Goal: Task Accomplishment & Management: Manage account settings

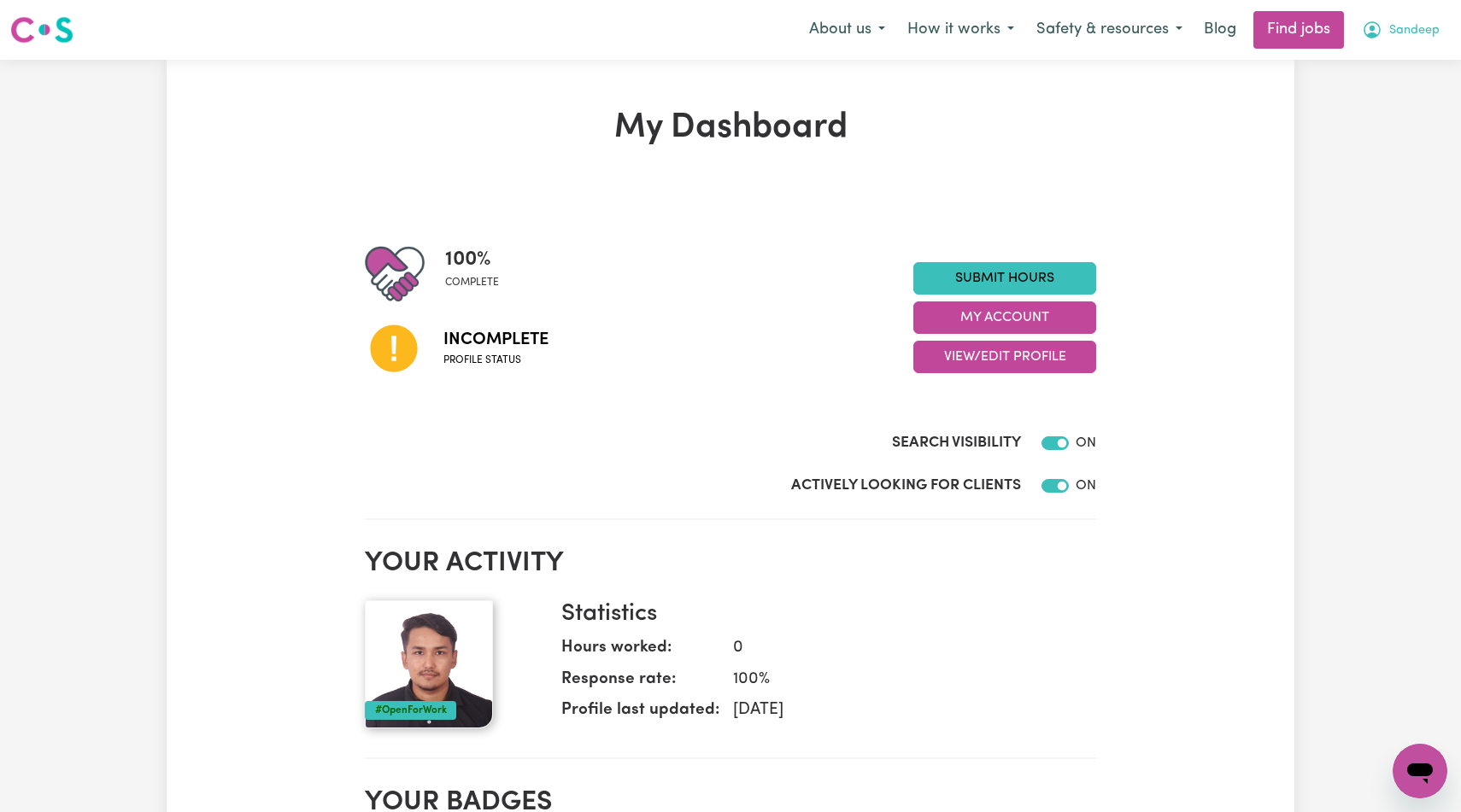
click at [1379, 34] on button "Sandeep" at bounding box center [1400, 29] width 100 height 36
click at [1365, 111] on link "My Dashboard" at bounding box center [1382, 98] width 135 height 32
click at [1361, 70] on link "My Account" at bounding box center [1382, 66] width 135 height 32
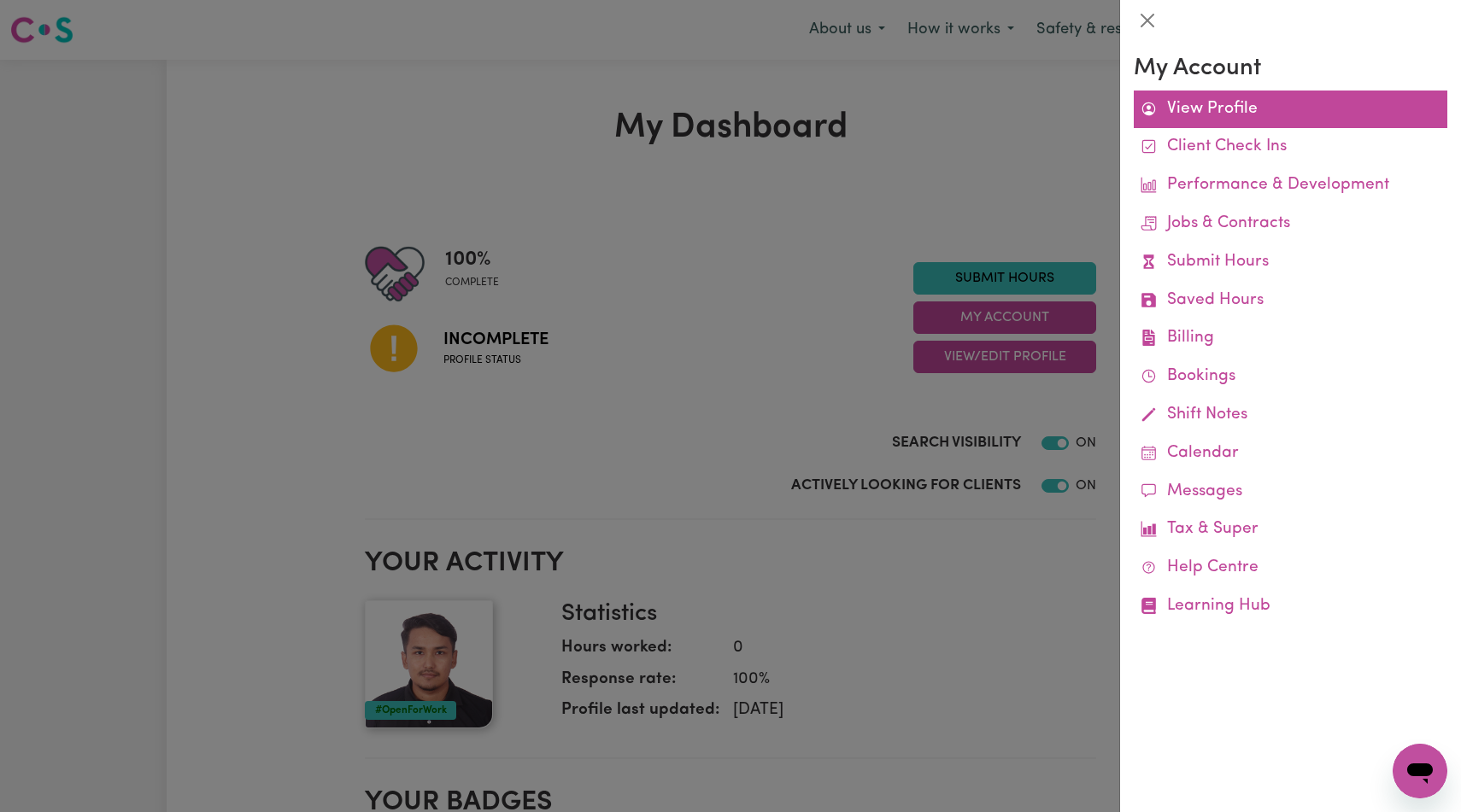
click at [1256, 122] on link "View Profile" at bounding box center [1290, 109] width 313 height 39
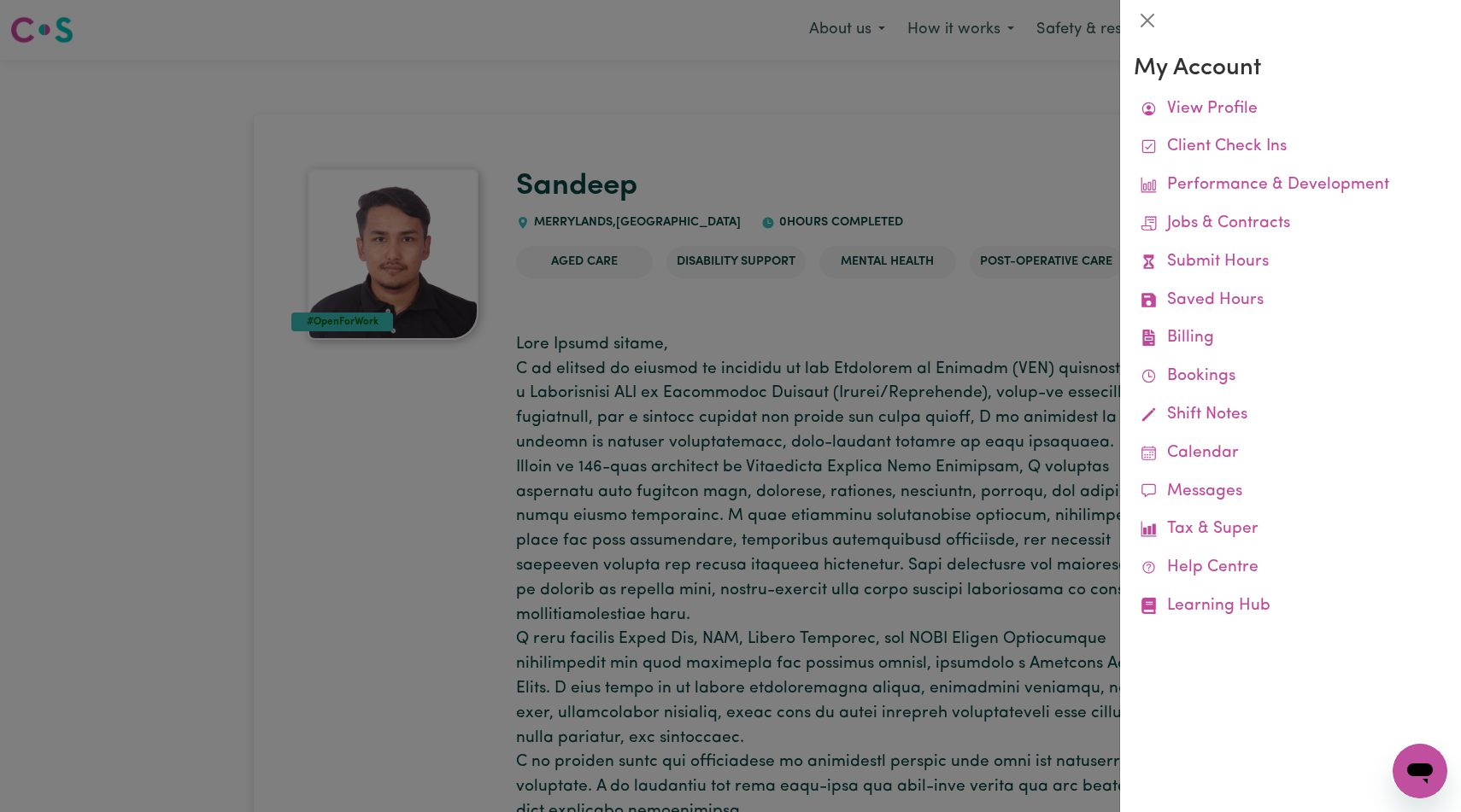
click at [857, 328] on div at bounding box center [730, 406] width 1461 height 812
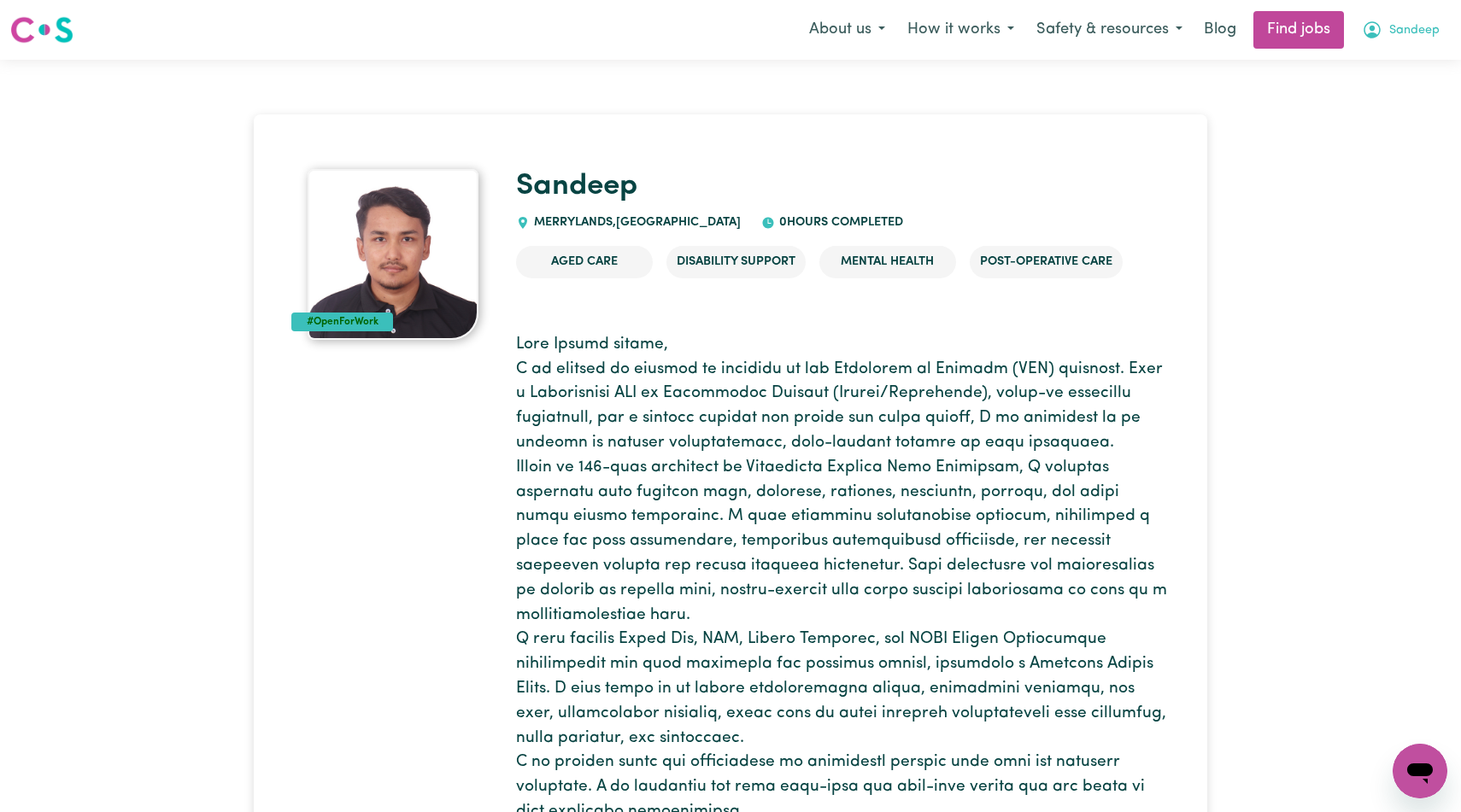
click at [1395, 27] on span "Sandeep" at bounding box center [1414, 30] width 50 height 18
click at [1357, 70] on link "My Account" at bounding box center [1382, 66] width 135 height 32
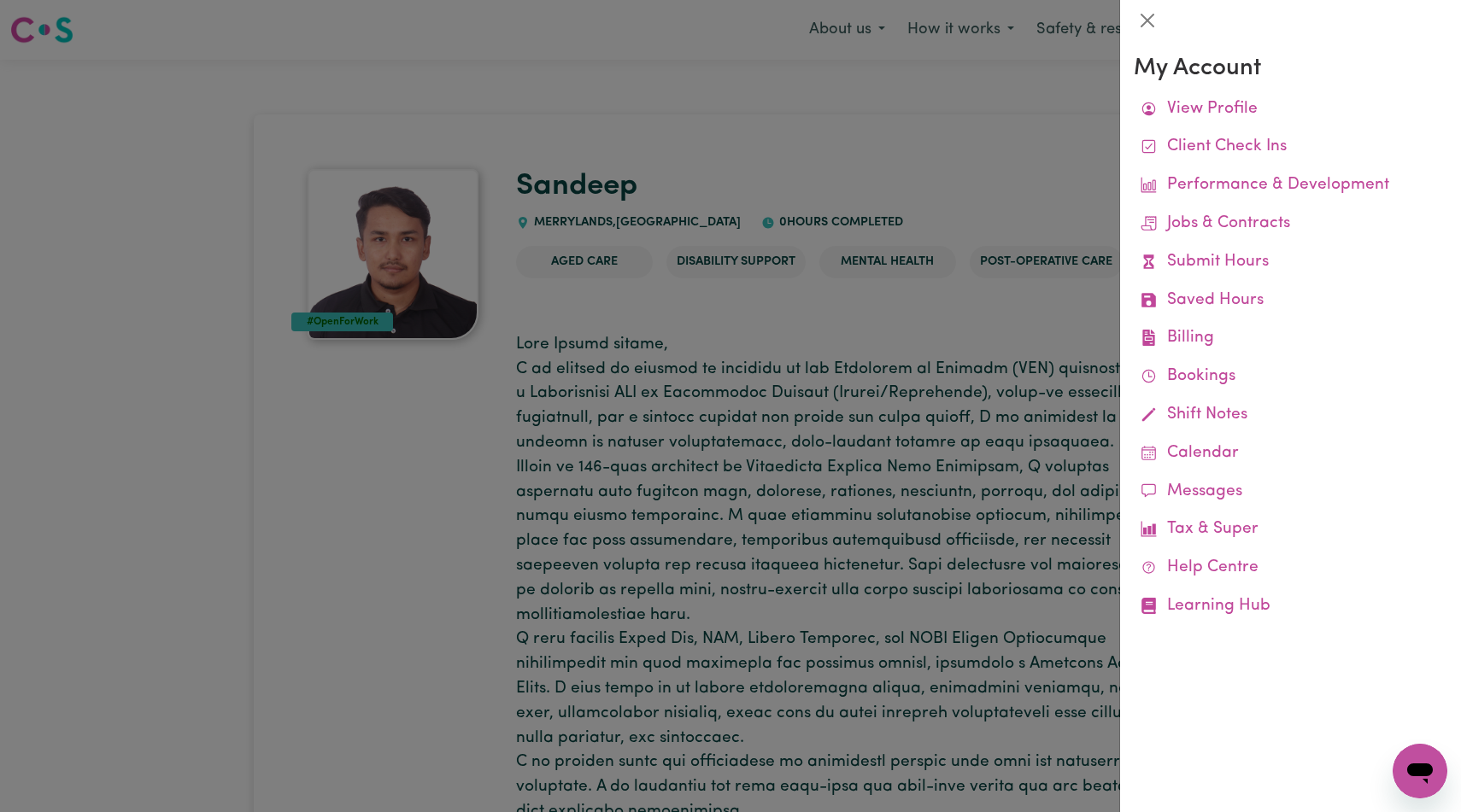
click at [974, 578] on div at bounding box center [730, 406] width 1461 height 812
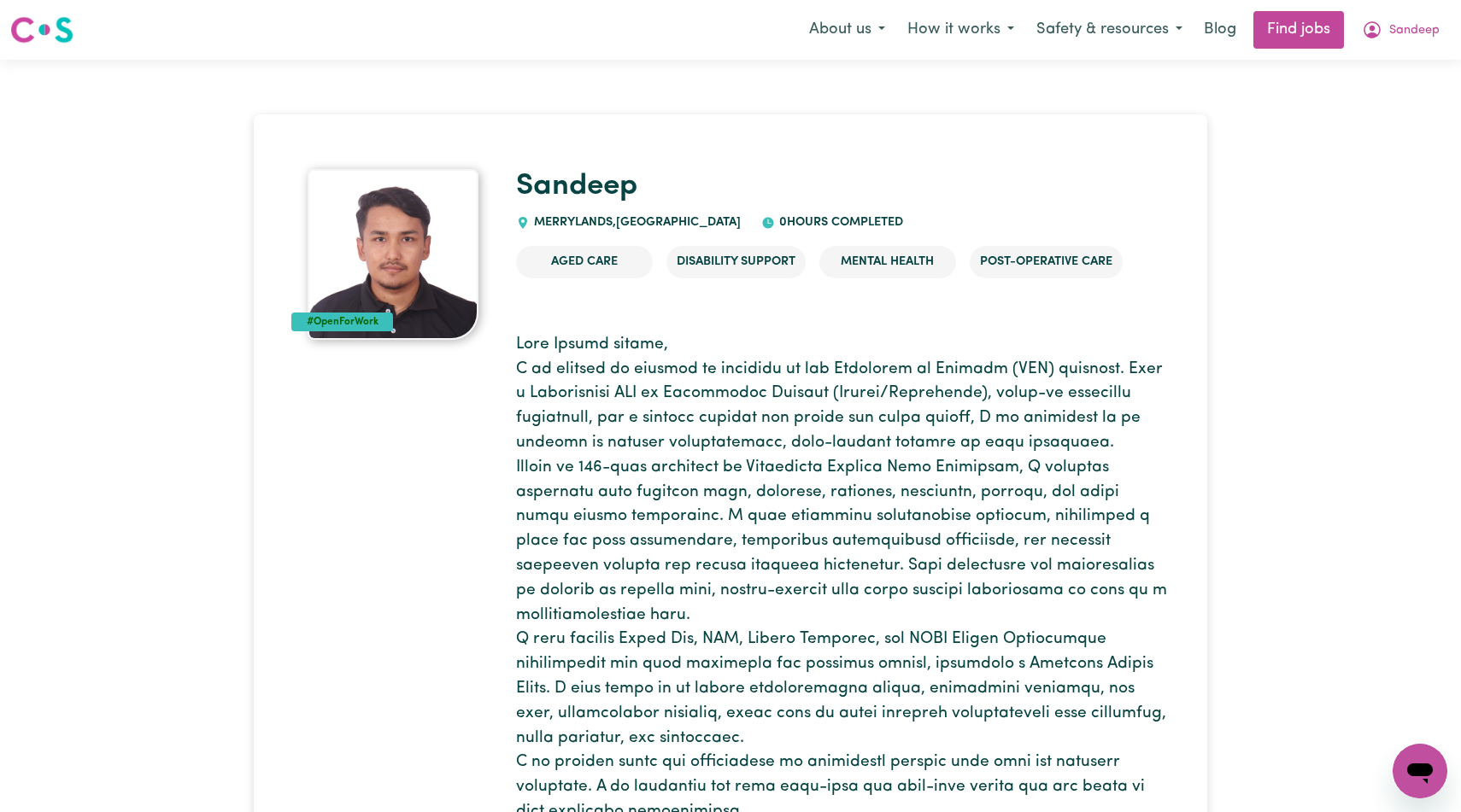
click at [781, 278] on li "Disability Support" at bounding box center [736, 262] width 140 height 32
click at [915, 28] on button "How it works" at bounding box center [961, 29] width 129 height 36
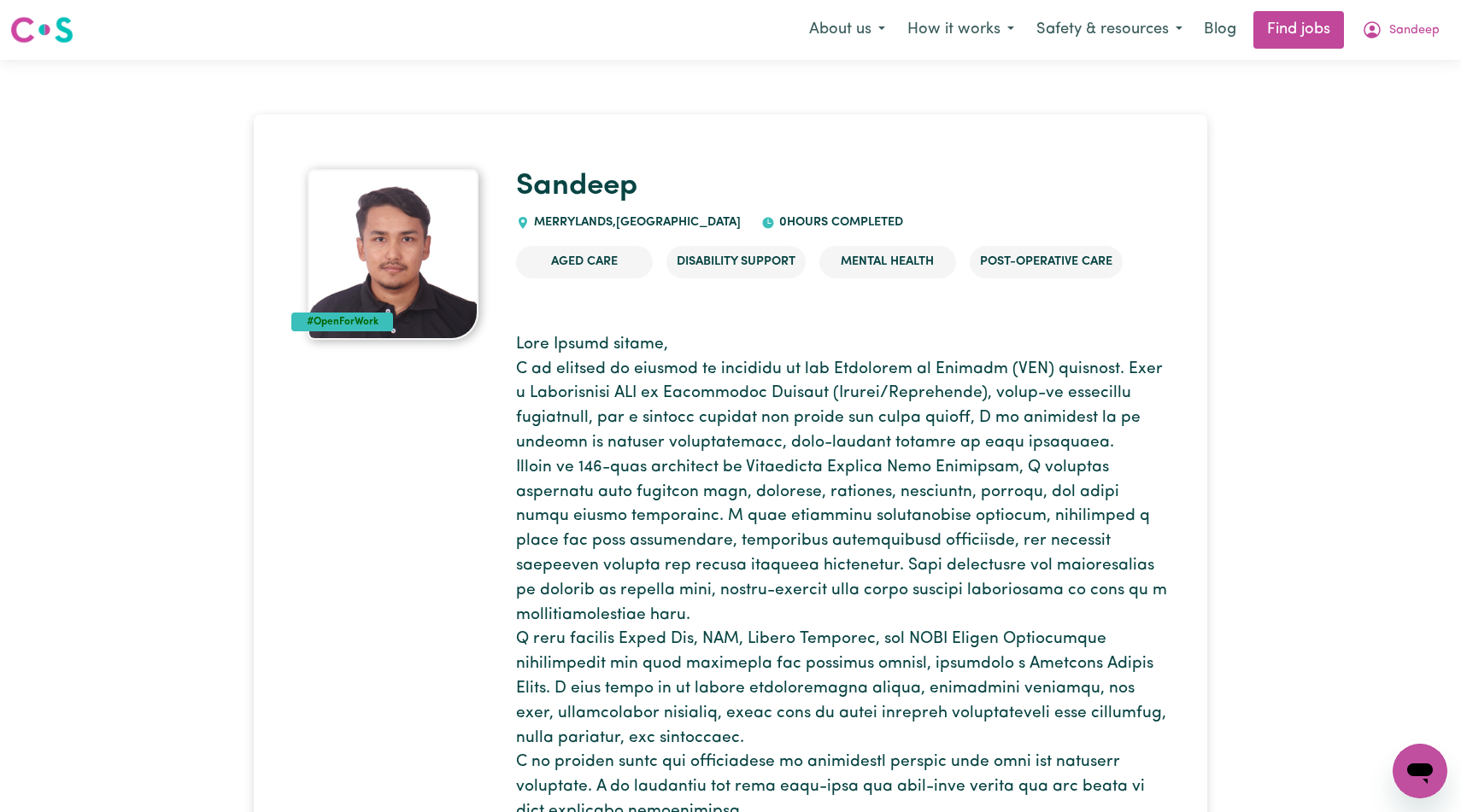
click at [389, 274] on img at bounding box center [393, 255] width 171 height 171
click at [365, 331] on div "#OpenForWork" at bounding box center [342, 322] width 102 height 18
click at [1271, 47] on link "Find jobs" at bounding box center [1298, 29] width 90 height 38
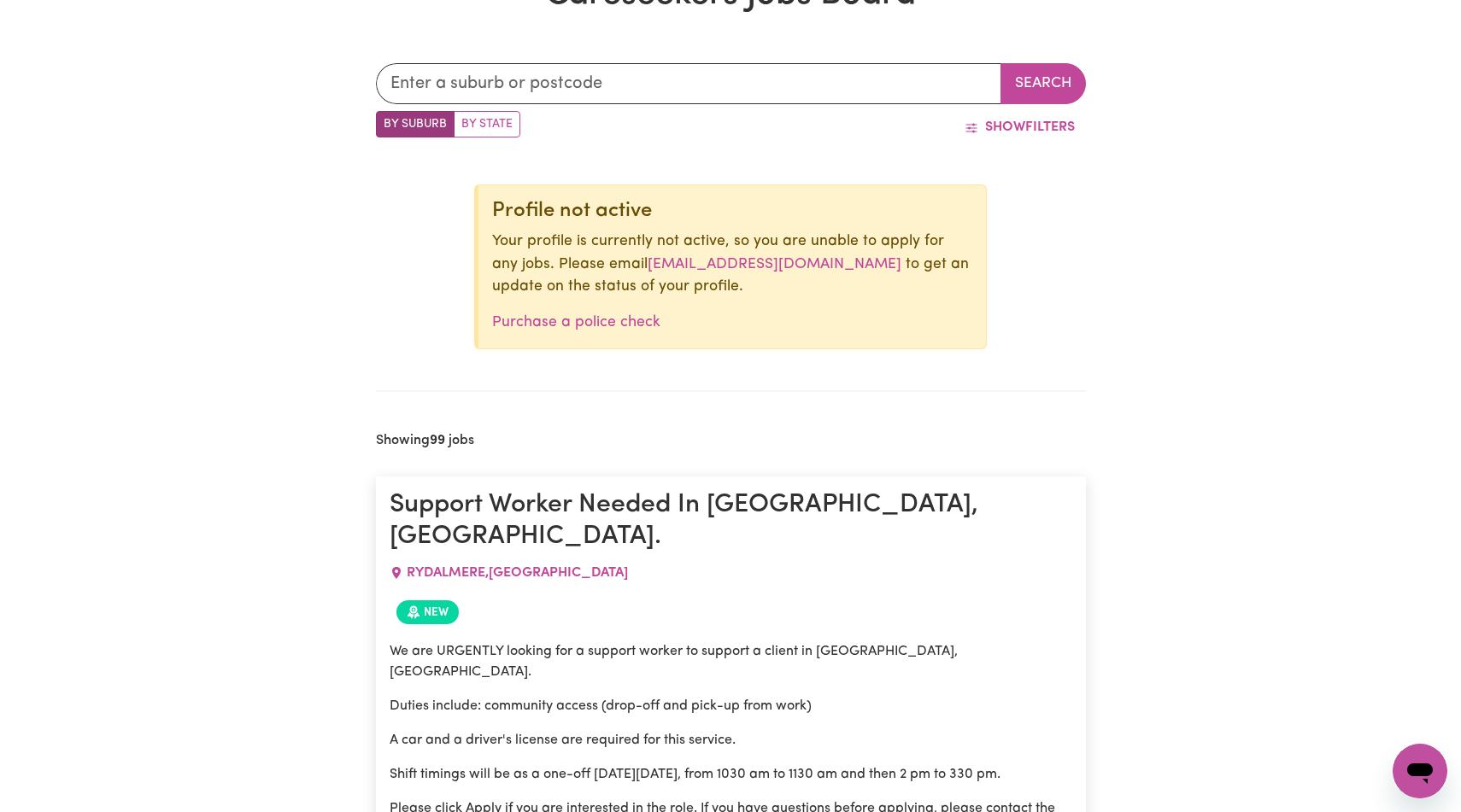
scroll to position [500, 0]
